Goal: Transaction & Acquisition: Purchase product/service

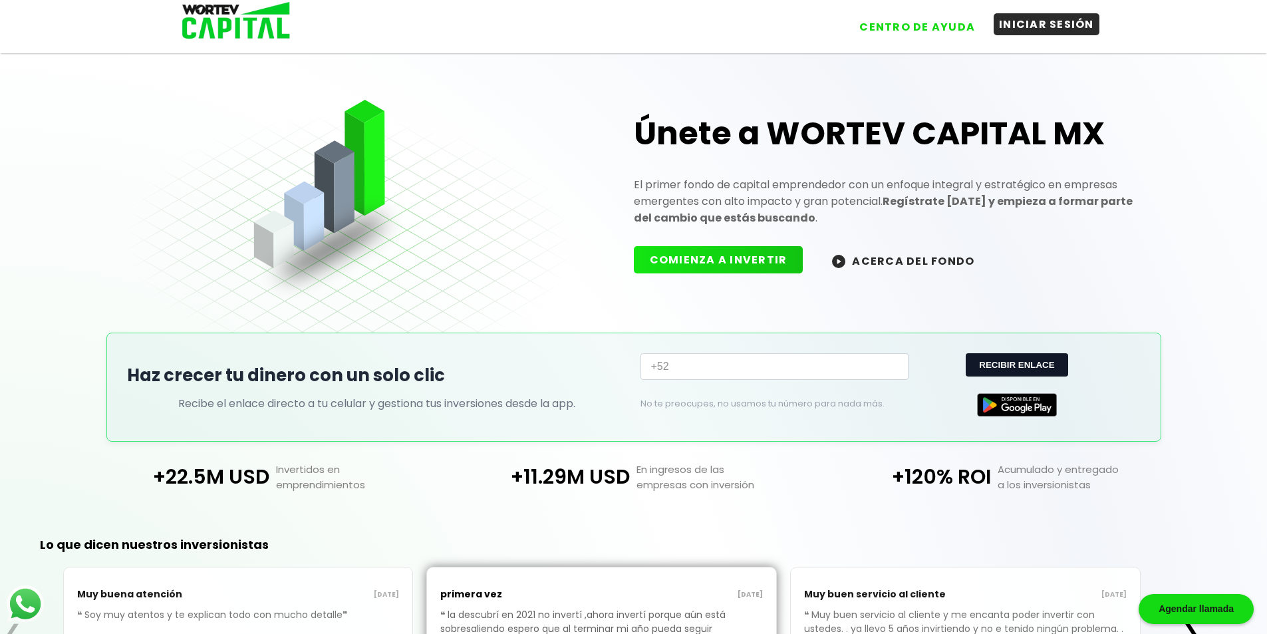
click at [1050, 23] on button "INICIAR SESIÓN" at bounding box center [1046, 24] width 106 height 22
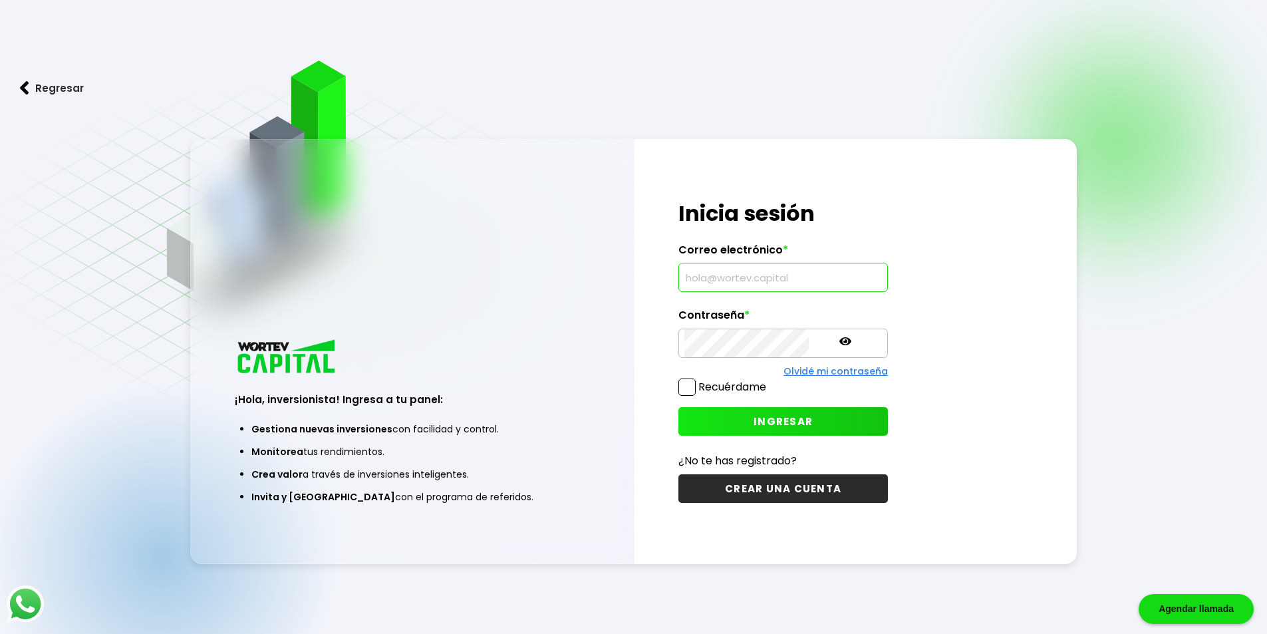
click at [733, 279] on input "text" at bounding box center [782, 277] width 197 height 28
type input "[EMAIL_ADDRESS][DOMAIN_NAME]"
click at [753, 420] on span "INGRESAR" at bounding box center [782, 421] width 59 height 14
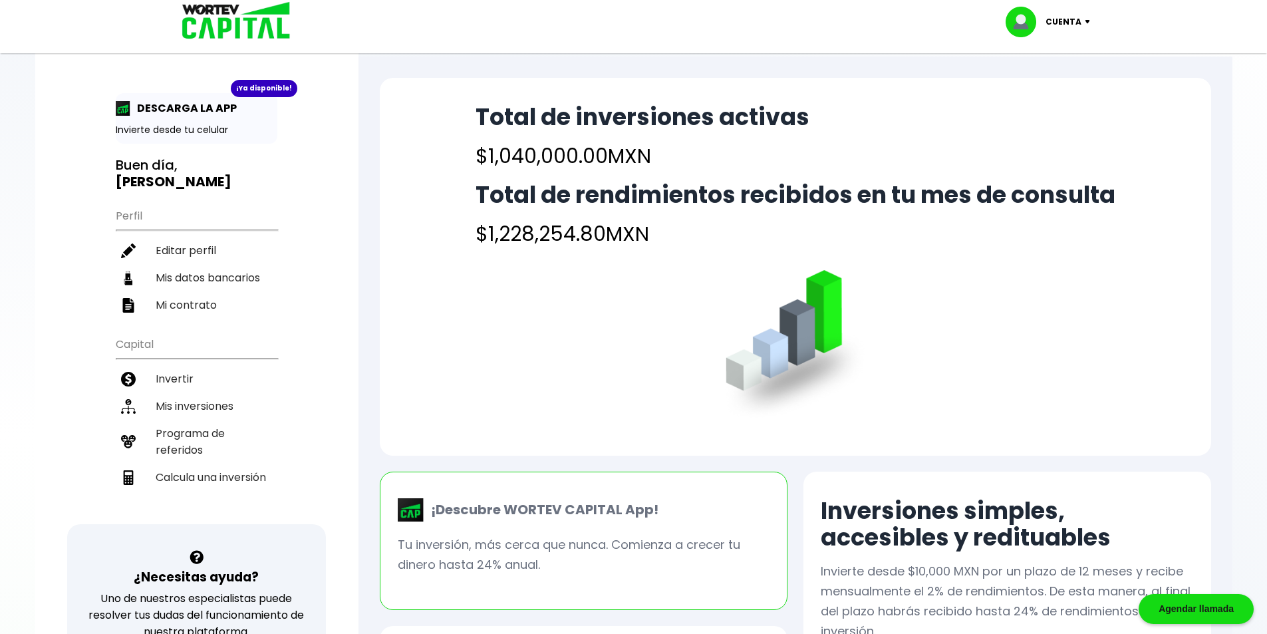
click at [1065, 23] on p "Cuenta" at bounding box center [1063, 22] width 36 height 20
click at [1056, 310] on div "Total de inversiones activas $1,040,000.00 MXN Total de rendimientos recibidos …" at bounding box center [795, 267] width 831 height 378
click at [978, 267] on div "Total de inversiones activas $1,040,000.00 MXN Total de rendimientos recibidos …" at bounding box center [795, 267] width 831 height 378
click at [878, 19] on div "Cuenta Editar perfil Cerrar sesión" at bounding box center [633, 21] width 931 height 43
click at [1071, 16] on p "Cuenta" at bounding box center [1063, 22] width 36 height 20
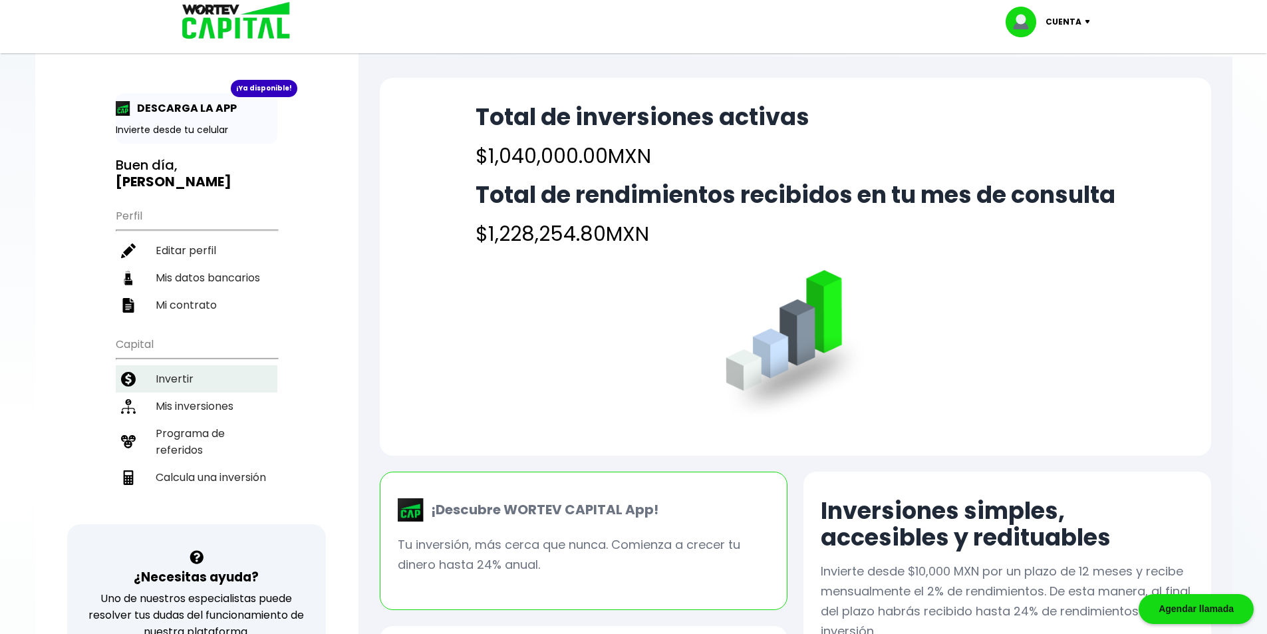
click at [174, 365] on li "Invertir" at bounding box center [197, 378] width 162 height 27
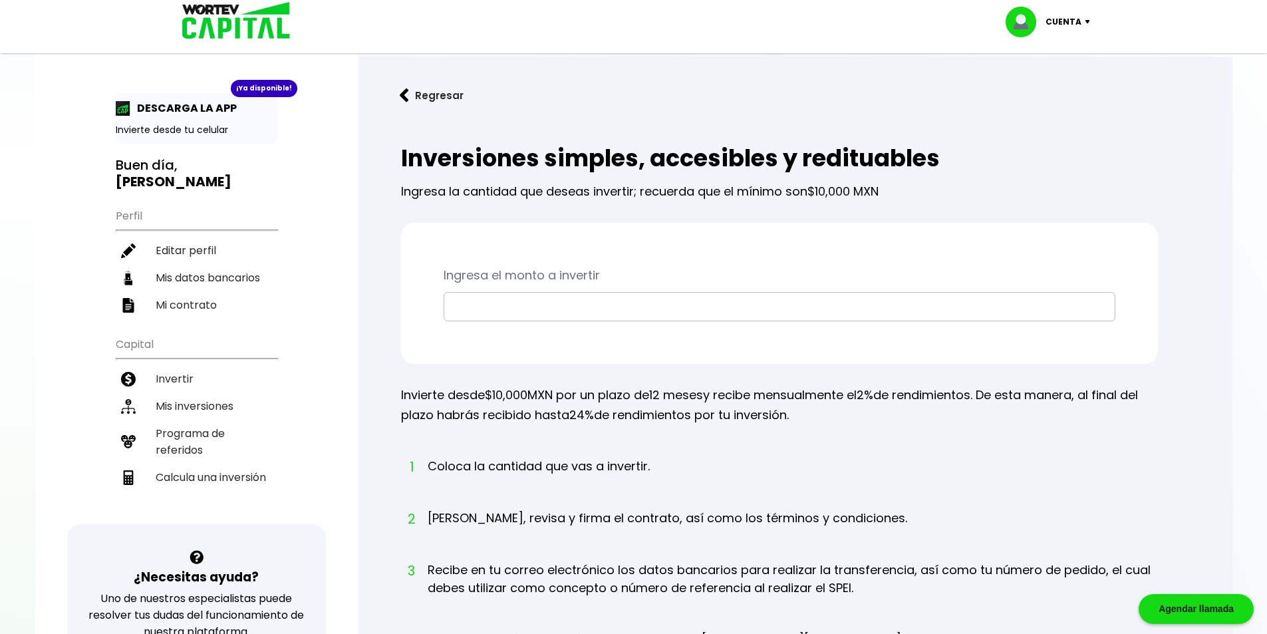
click at [506, 303] on input "text" at bounding box center [780, 307] width 660 height 28
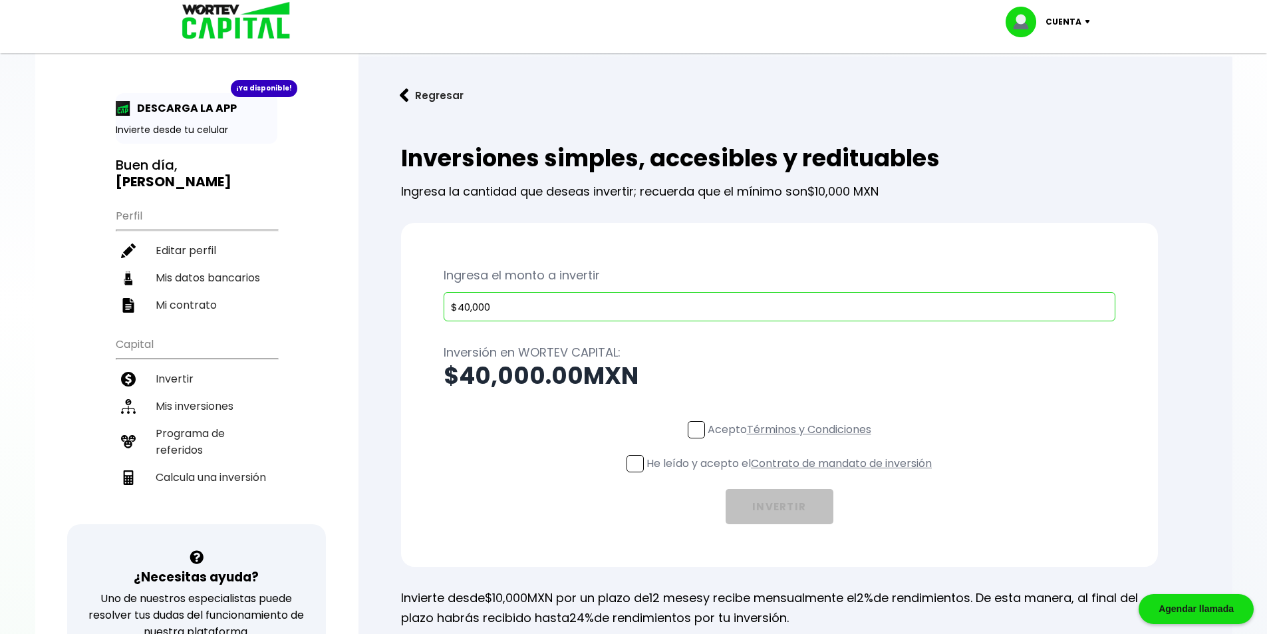
type input "$40,000"
click at [696, 430] on span at bounding box center [696, 429] width 17 height 17
click at [792, 440] on input "Acepto Términos y Condiciones" at bounding box center [792, 440] width 0 height 0
click at [633, 465] on span at bounding box center [634, 463] width 17 height 17
click at [792, 473] on input "He leído y acepto el Contrato de mandato de inversión" at bounding box center [792, 473] width 0 height 0
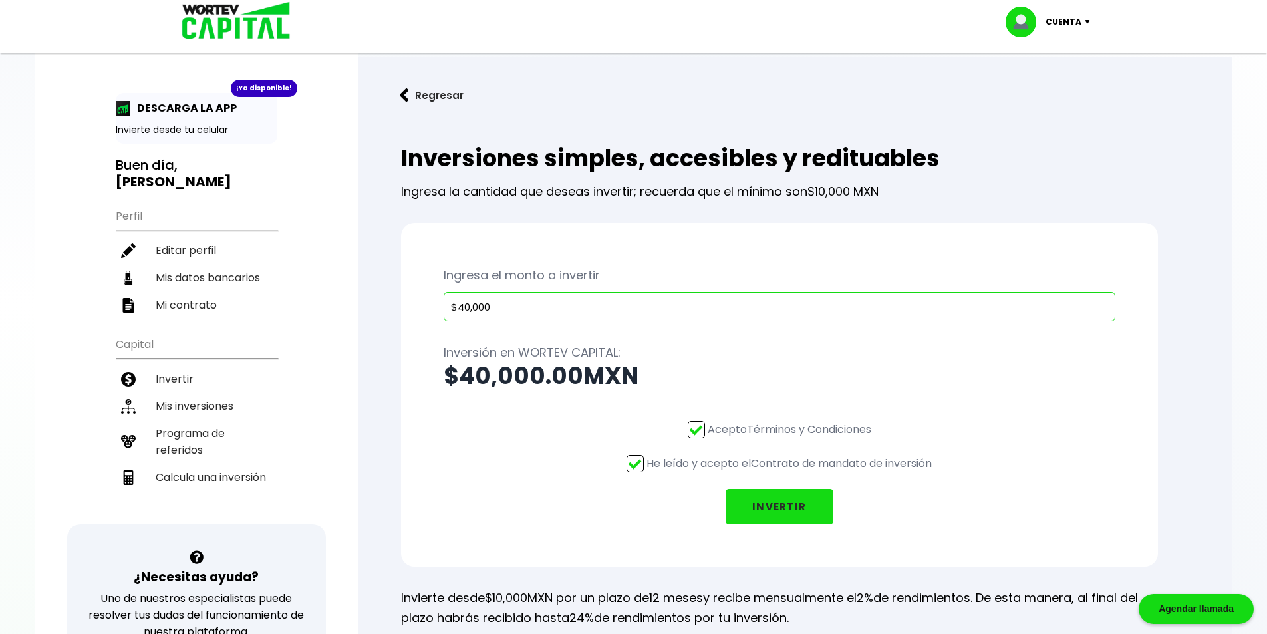
click at [785, 506] on button "INVERTIR" at bounding box center [779, 506] width 108 height 35
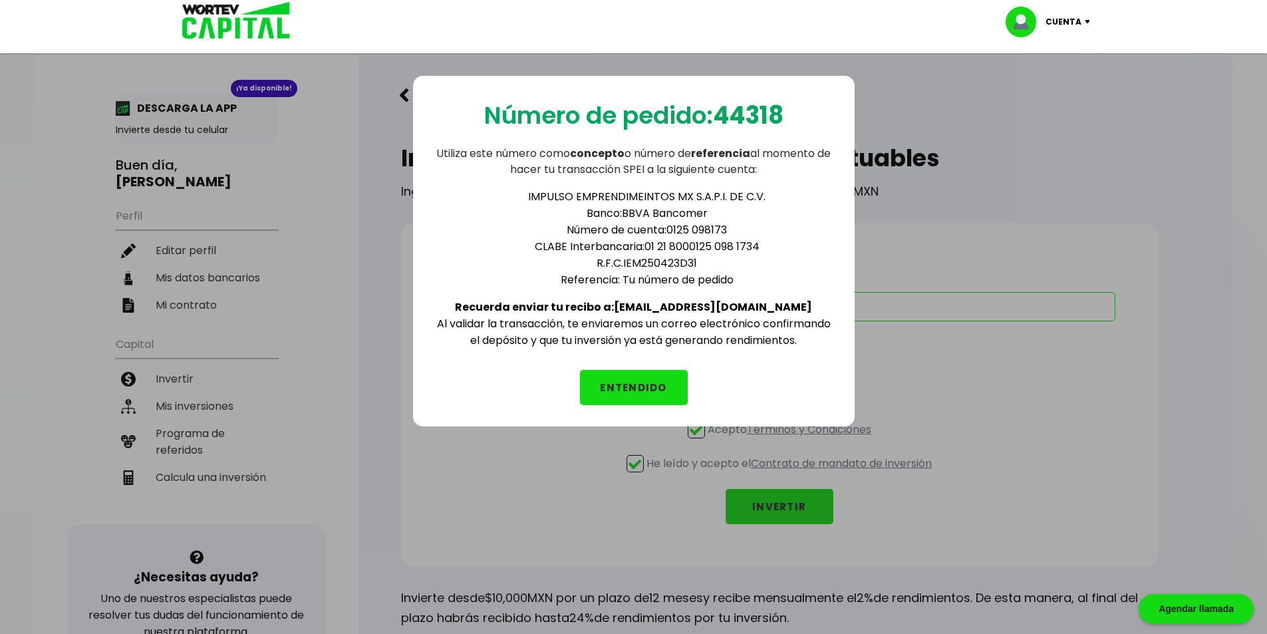
click at [630, 383] on button "ENTENDIDO" at bounding box center [634, 387] width 108 height 35
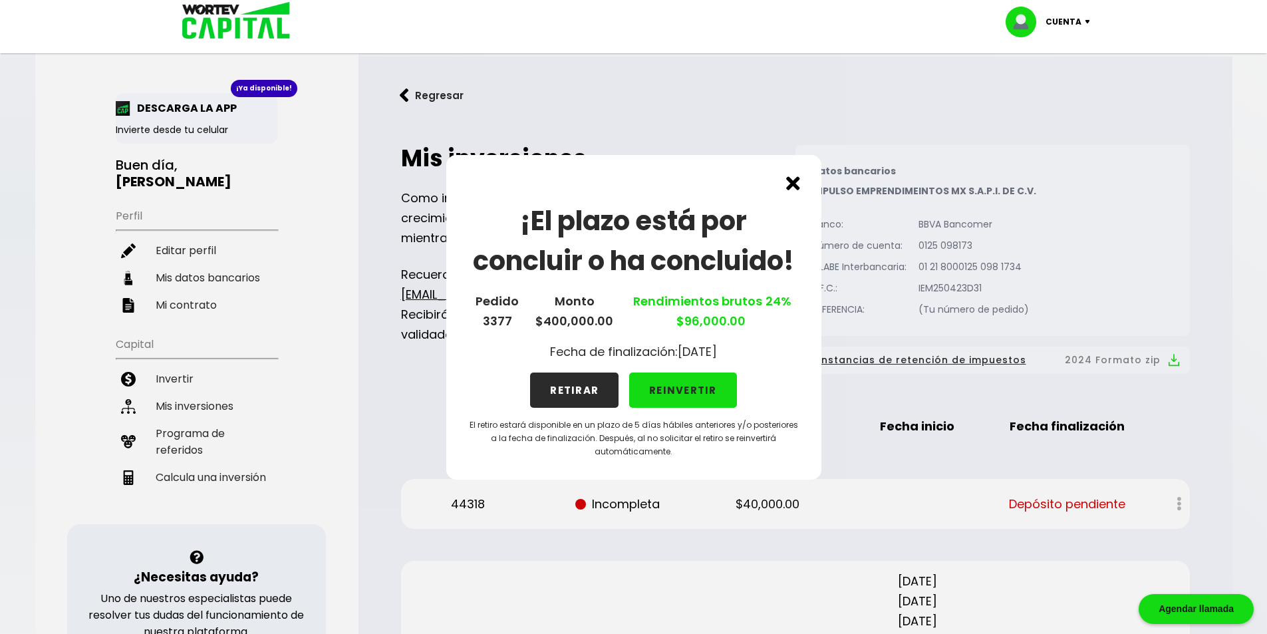
click at [1132, 118] on div "¡El plazo está por concluir o ha concluido! Pedido 3377 Monto $400,000.00 Rendi…" at bounding box center [633, 317] width 1267 height 634
click at [583, 24] on div "Cuenta Editar perfil Cerrar sesión" at bounding box center [633, 21] width 931 height 43
click at [227, 389] on div "¡El plazo está por concluir o ha concluido! Pedido 3377 Monto $400,000.00 Rendi…" at bounding box center [633, 317] width 1267 height 634
click at [210, 388] on div "¡El plazo está por concluir o ha concluido! Pedido 3377 Monto $400,000.00 Rendi…" at bounding box center [633, 317] width 1267 height 634
click at [446, 29] on div "Cuenta Editar perfil Cerrar sesión" at bounding box center [633, 21] width 931 height 43
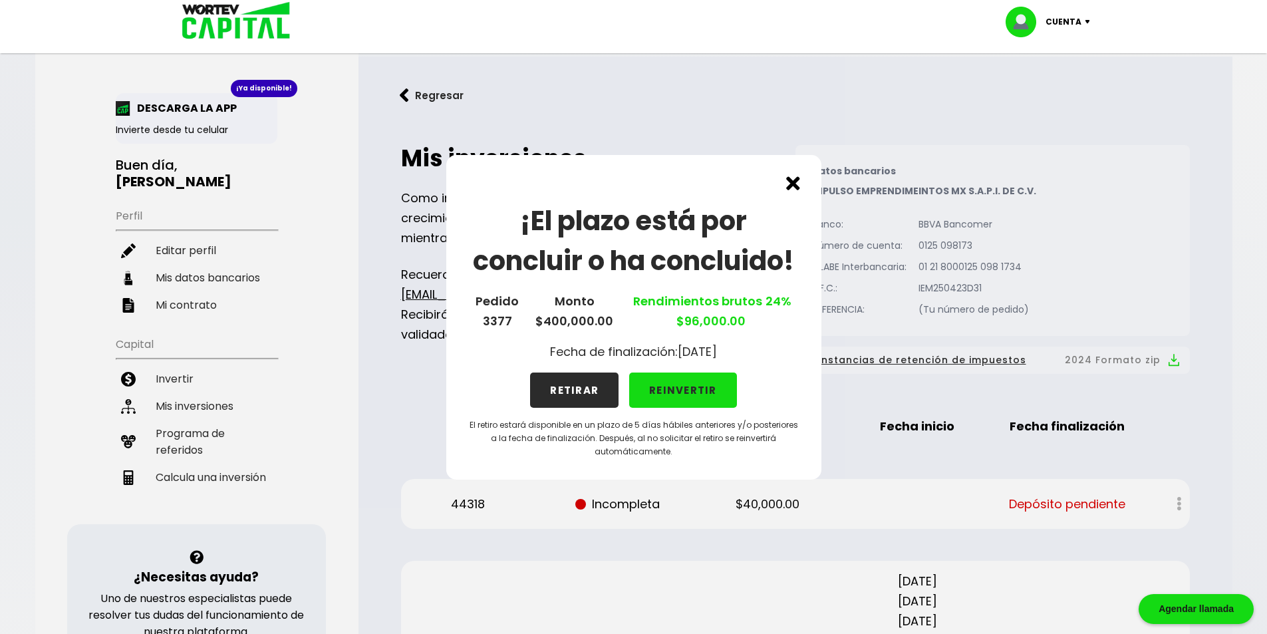
click at [1131, 82] on div "¡El plazo está por concluir o ha concluido! Pedido 3377 Monto $400,000.00 Rendi…" at bounding box center [633, 317] width 1267 height 634
click at [215, 388] on div "¡El plazo está por concluir o ha concluido! Pedido 3377 Monto $400,000.00 Rendi…" at bounding box center [633, 317] width 1267 height 634
click at [684, 390] on button "REINVERTIR" at bounding box center [683, 389] width 108 height 35
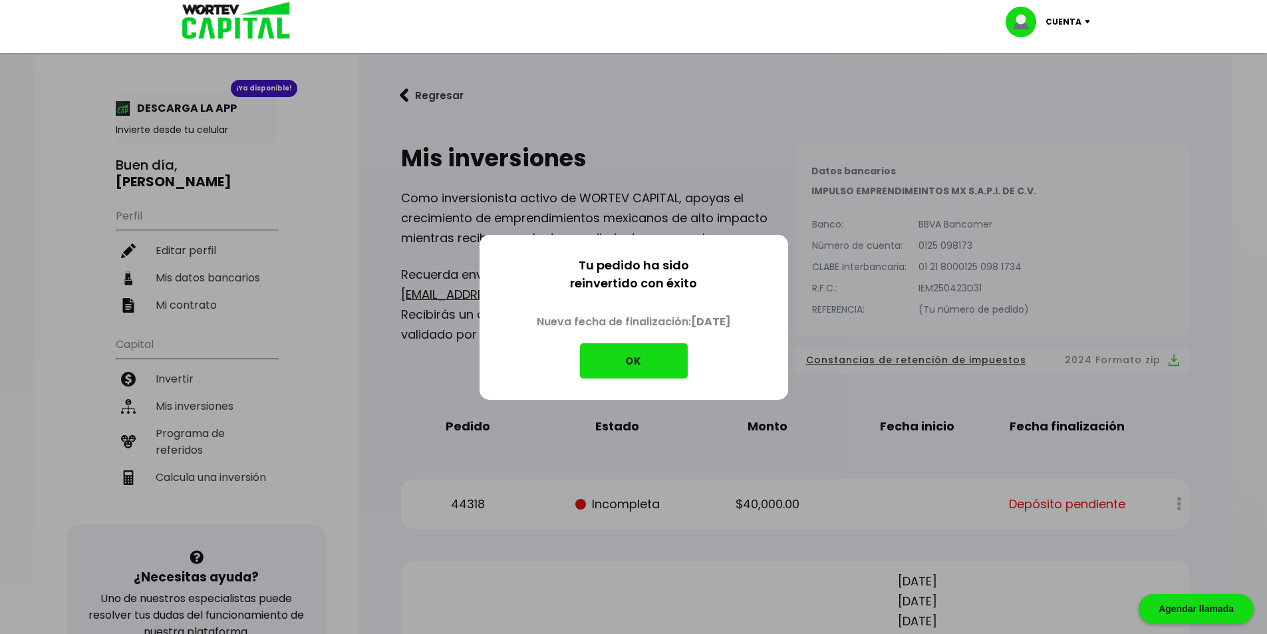
click at [1087, 189] on div "Tu pedido ha sido reinvertido con éxito Nueva fecha de finalización: [DATE] OK" at bounding box center [633, 317] width 1267 height 634
click at [634, 360] on button "OK" at bounding box center [634, 360] width 108 height 35
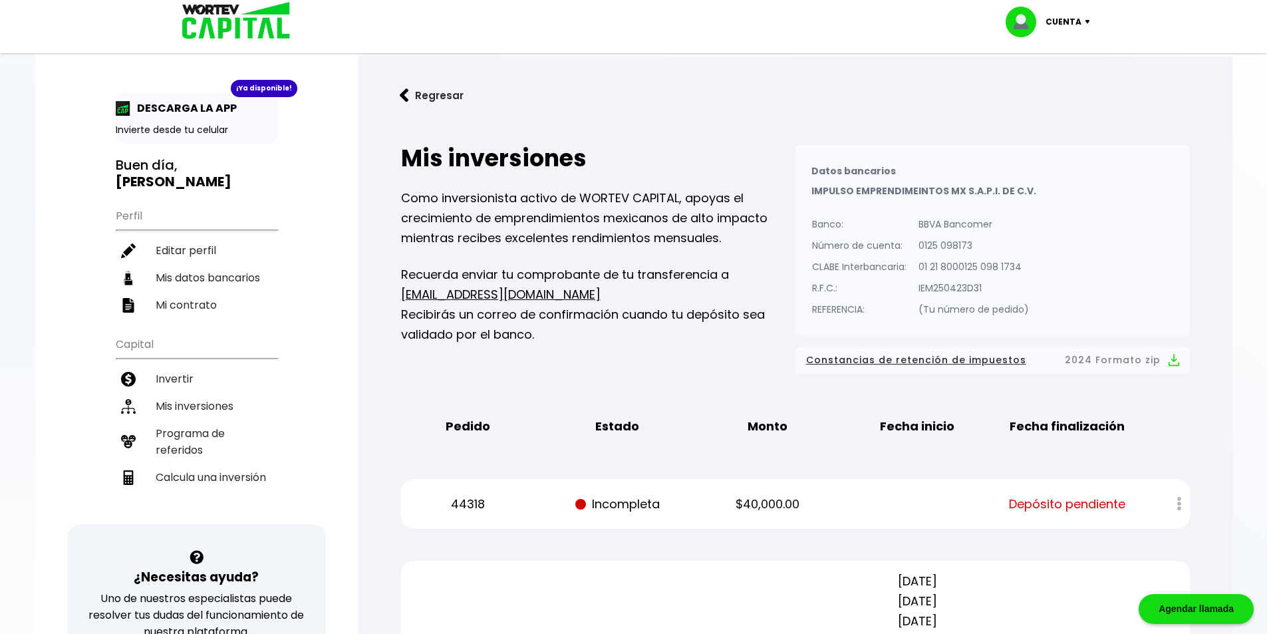
click at [1064, 20] on p "Cuenta" at bounding box center [1063, 22] width 36 height 20
click at [1059, 88] on li "Cerrar sesión" at bounding box center [1049, 88] width 106 height 27
